Goal: Information Seeking & Learning: Learn about a topic

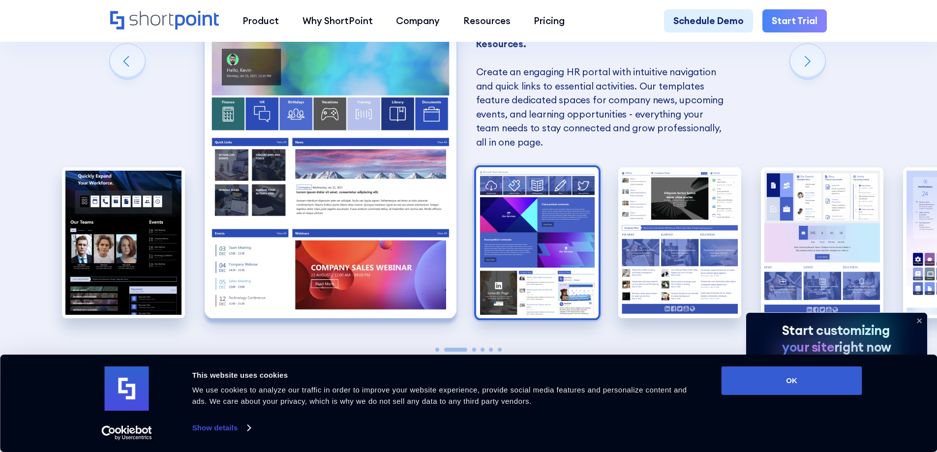
scroll to position [999, 0]
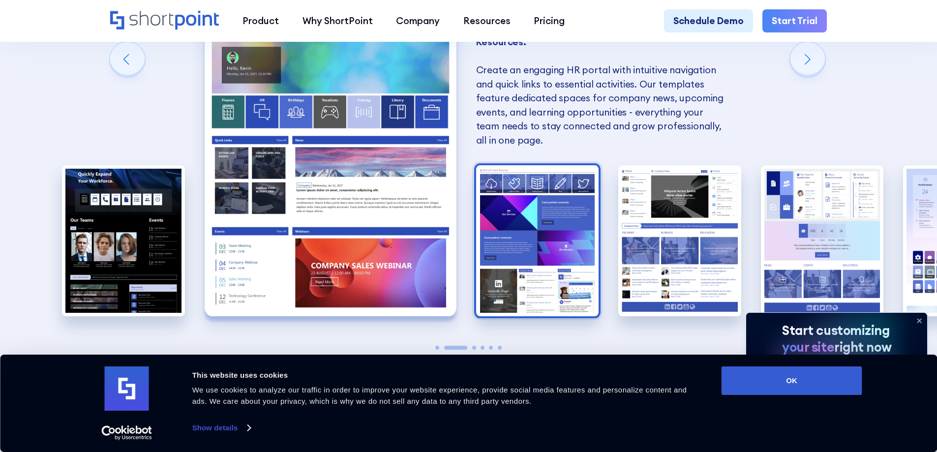
click at [542, 217] on img "3 / 6" at bounding box center [537, 240] width 123 height 151
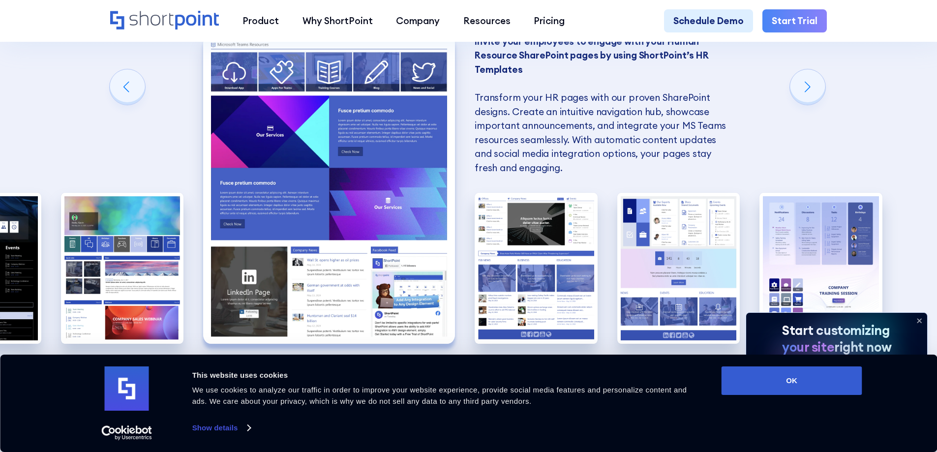
scroll to position [966, 0]
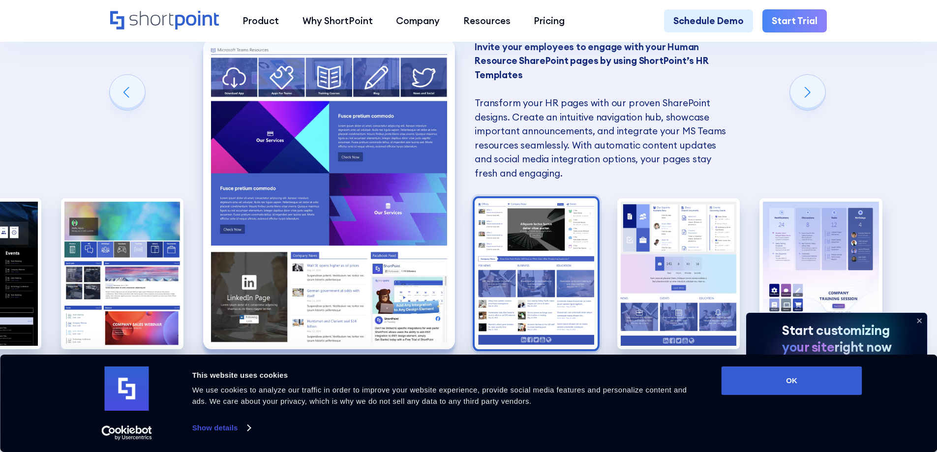
click at [543, 290] on img "4 / 6" at bounding box center [536, 273] width 123 height 151
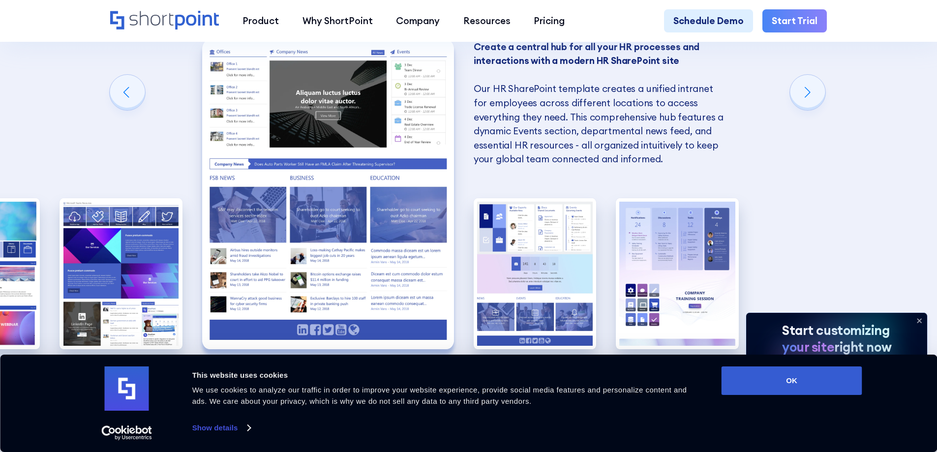
click at [543, 290] on img "5 / 6" at bounding box center [535, 273] width 123 height 151
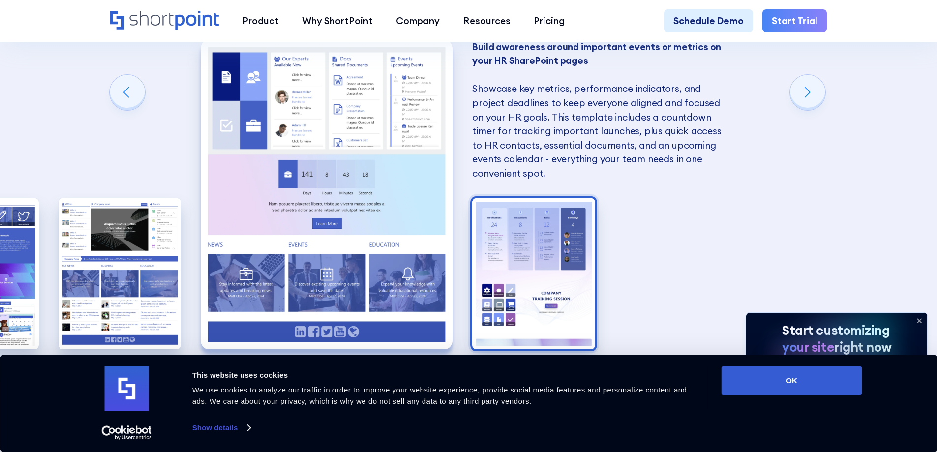
click at [544, 286] on img "6 / 6" at bounding box center [533, 273] width 123 height 151
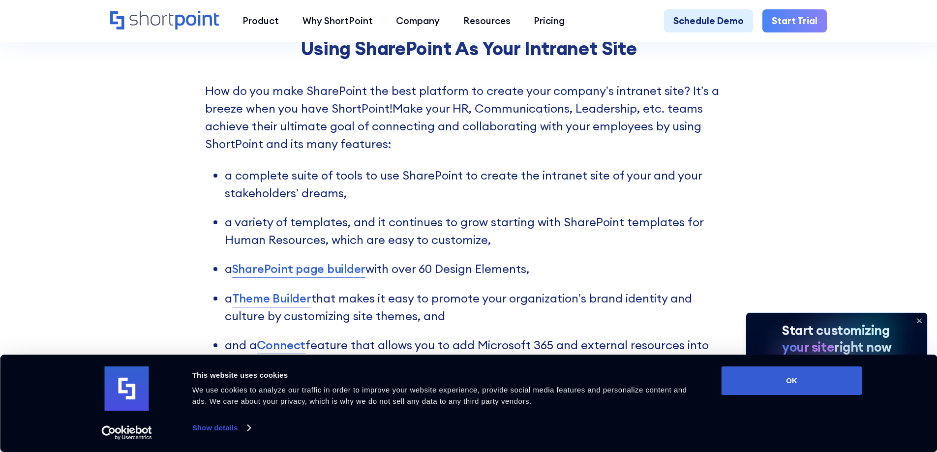
scroll to position [3531, 0]
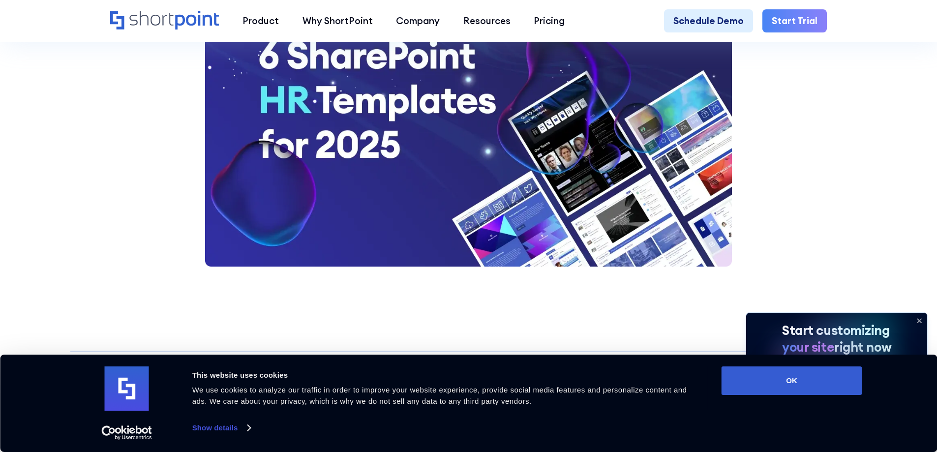
click at [453, 163] on img at bounding box center [468, 129] width 527 height 276
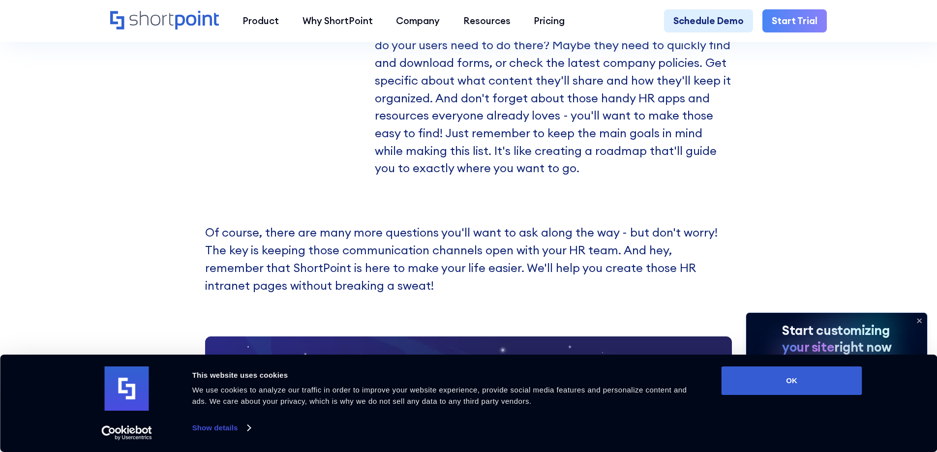
scroll to position [2133, 0]
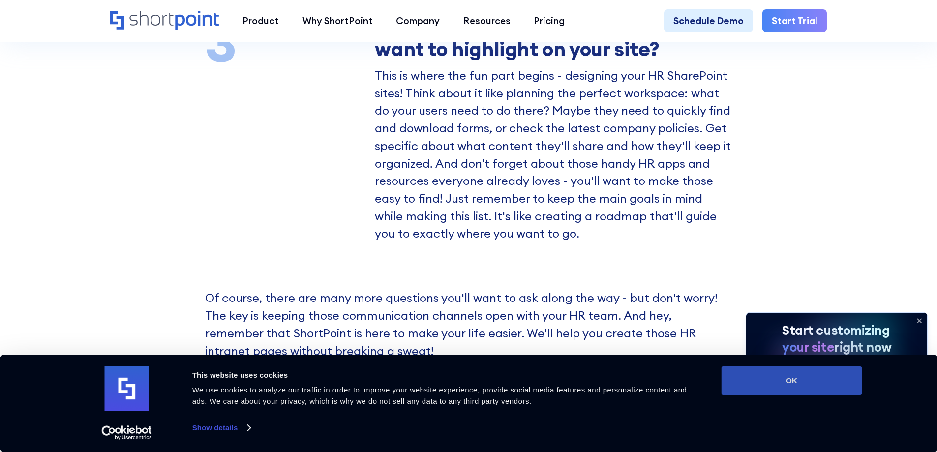
click at [772, 382] on button "OK" at bounding box center [791, 380] width 141 height 29
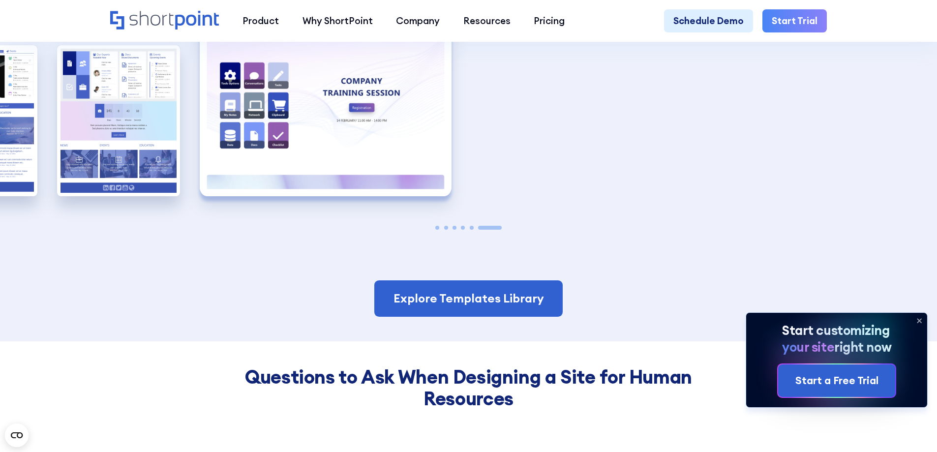
scroll to position [1117, 0]
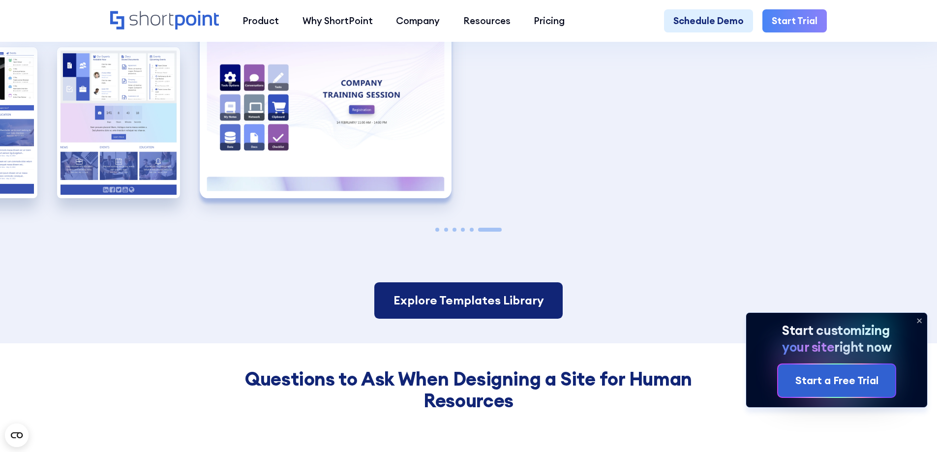
click at [519, 319] on link "Explore Templates Library" at bounding box center [468, 300] width 188 height 36
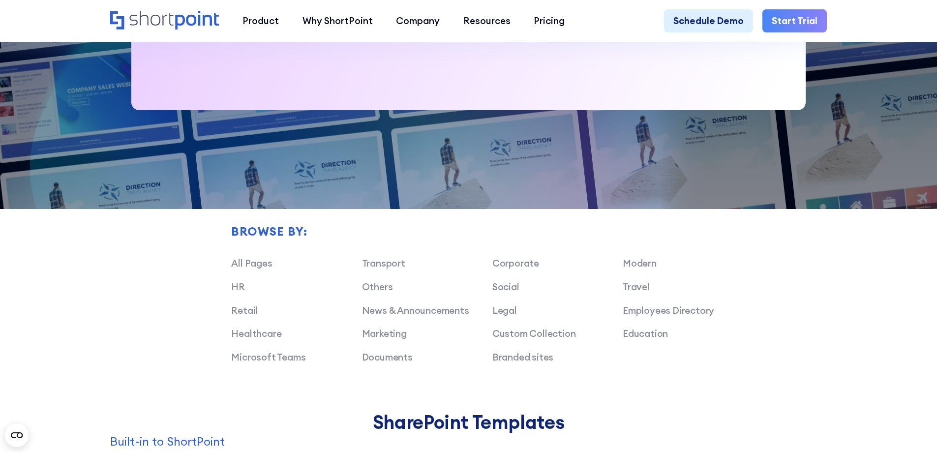
scroll to position [652, 0]
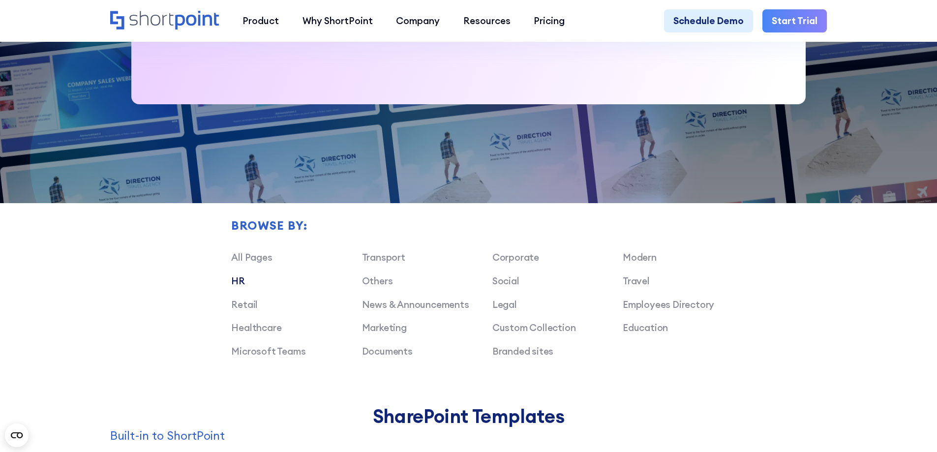
click at [238, 287] on link "HR" at bounding box center [238, 281] width 14 height 12
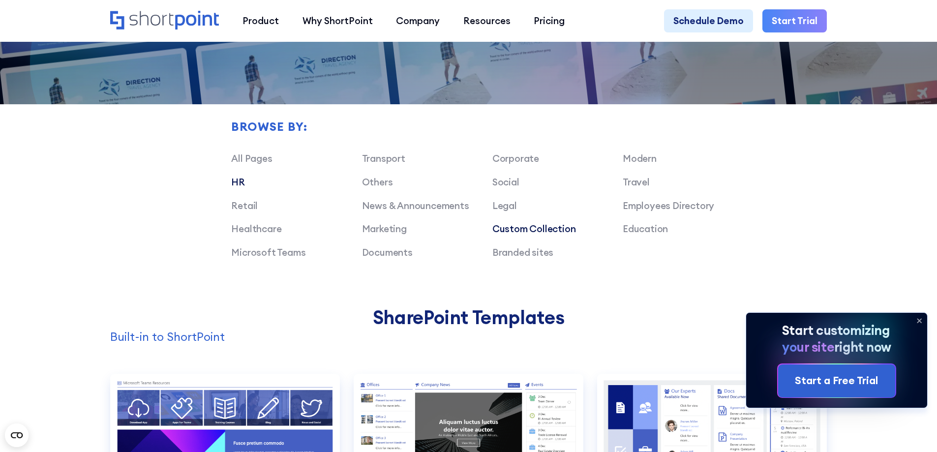
scroll to position [789, 0]
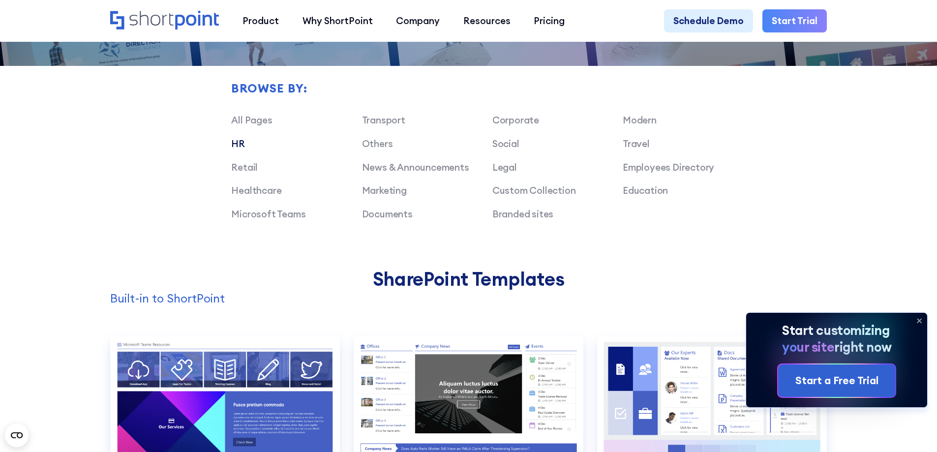
click at [235, 149] on link "HR" at bounding box center [238, 144] width 14 height 12
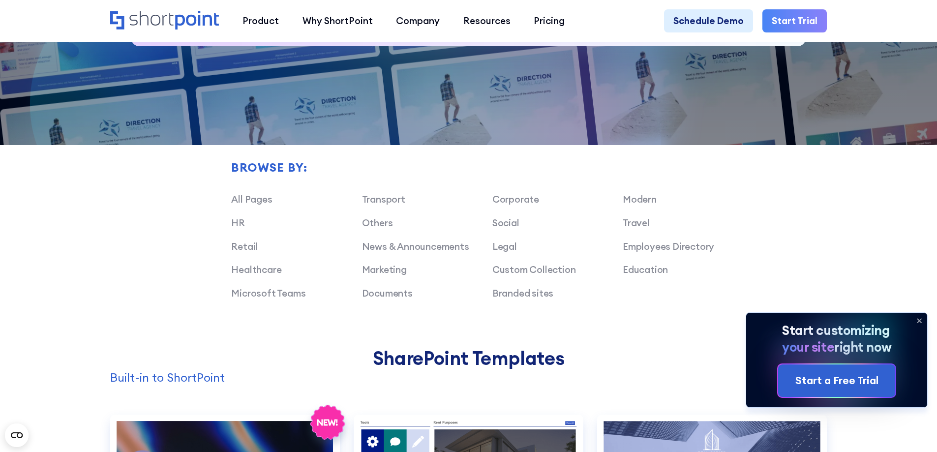
scroll to position [695, 0]
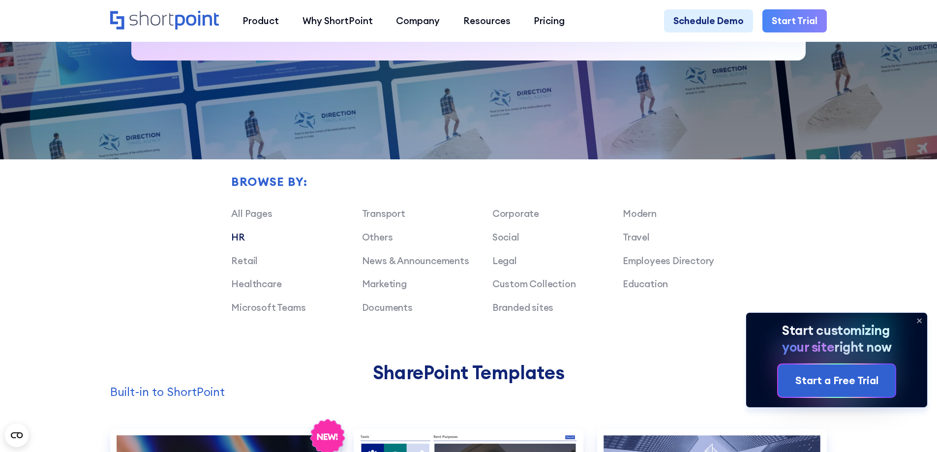
click at [238, 242] on link "HR" at bounding box center [238, 237] width 14 height 12
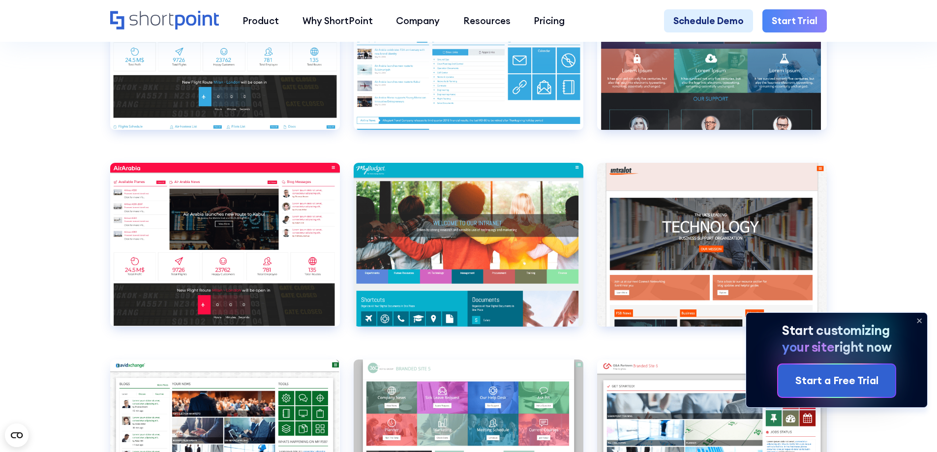
scroll to position [1849, 0]
